Goal: Find specific page/section: Find specific page/section

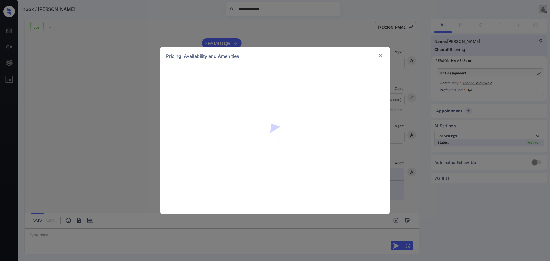
scroll to position [448, 0]
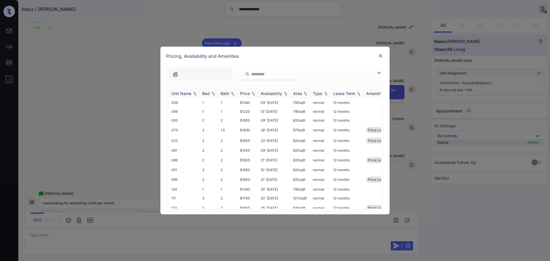
click at [247, 90] on th "Price" at bounding box center [248, 93] width 21 height 9
click at [246, 92] on div "Price" at bounding box center [245, 93] width 10 height 5
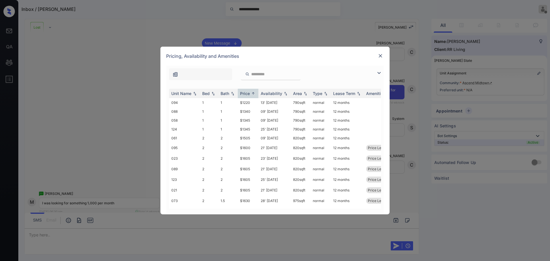
click at [380, 55] on img at bounding box center [380, 56] width 6 height 6
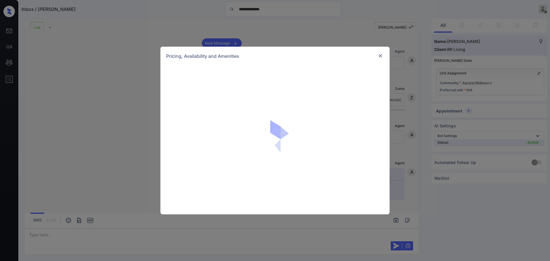
scroll to position [985, 0]
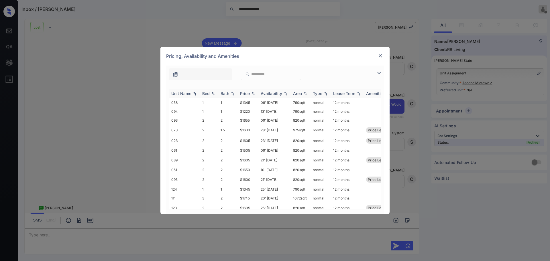
click at [247, 94] on div "Price" at bounding box center [245, 93] width 10 height 5
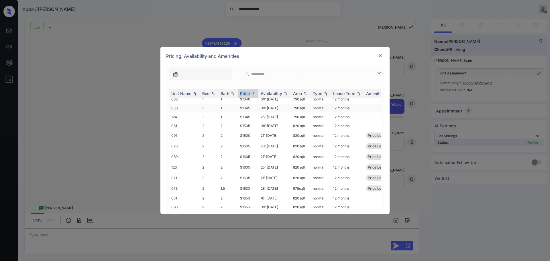
scroll to position [0, 0]
click at [378, 55] on img at bounding box center [380, 56] width 6 height 6
